Goal: Information Seeking & Learning: Learn about a topic

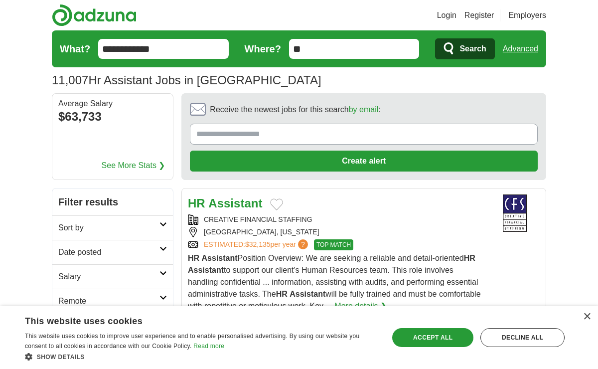
click at [345, 48] on input "**" at bounding box center [354, 49] width 131 height 20
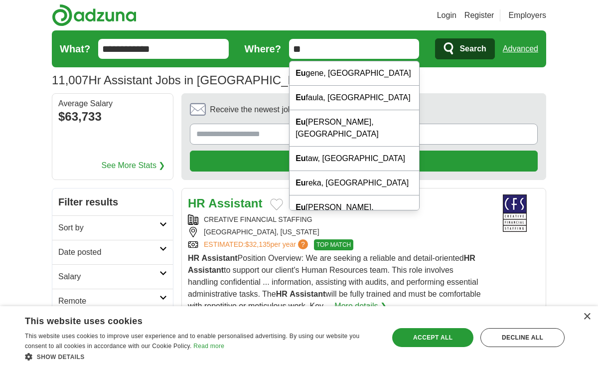
type input "**"
click at [455, 52] on icon "submit" at bounding box center [450, 49] width 12 height 14
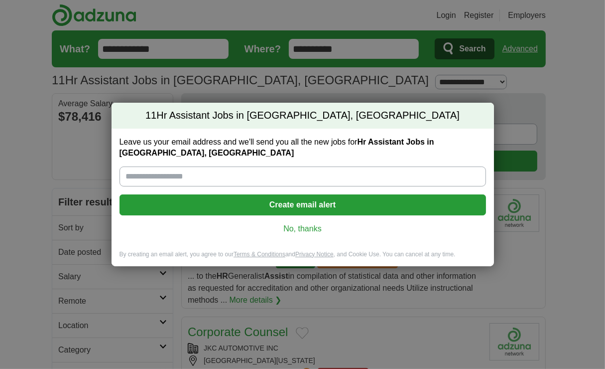
click at [553, 115] on div "11 Hr Assistant Jobs in [GEOGRAPHIC_DATA], [GEOGRAPHIC_DATA] Leave us your emai…" at bounding box center [302, 184] width 605 height 369
